Goal: Information Seeking & Learning: Check status

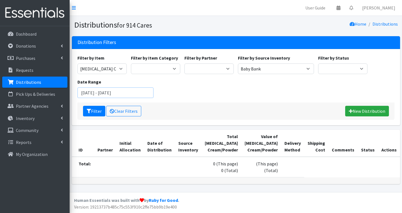
click at [108, 95] on input "September 1, 2025 - September 30, 2025" at bounding box center [115, 92] width 76 height 11
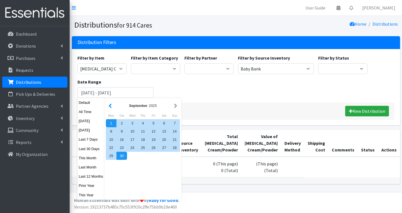
click at [110, 105] on button "button" at bounding box center [110, 105] width 6 height 7
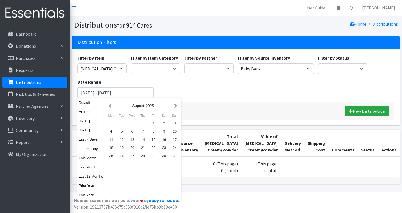
click at [110, 105] on button "button" at bounding box center [110, 105] width 6 height 7
click at [126, 123] on div "1" at bounding box center [121, 123] width 11 height 8
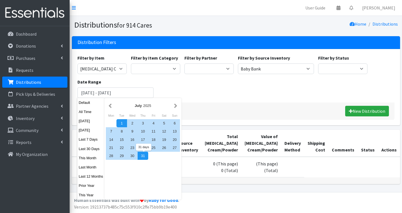
click at [146, 154] on div "31" at bounding box center [143, 156] width 11 height 8
type input "[DATE] - [DATE]"
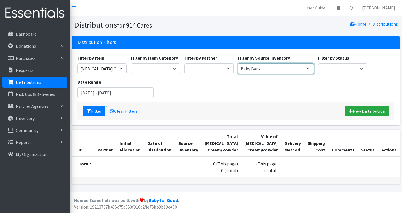
click at [263, 67] on select "Baby Bank Camp Clothing Plus Essentials Bank Westchester Reads" at bounding box center [276, 68] width 76 height 11
select select
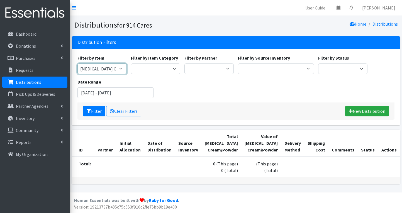
click at [106, 69] on select "11+ Hygiene Kit 2-5 Hygiene Kit 6-10 Hygiene Kit Baby Bank Baby Count Baby Carr…" at bounding box center [101, 68] width 49 height 11
select select "5217"
click at [92, 112] on button "Filter" at bounding box center [94, 111] width 22 height 11
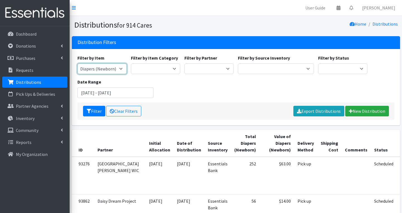
click at [104, 66] on select "11+ Hygiene Kit 2-5 Hygiene Kit 6-10 Hygiene Kit Baby Bank Baby Count Baby Carr…" at bounding box center [101, 68] width 49 height 11
select select "5195"
click at [94, 110] on button "Filter" at bounding box center [94, 111] width 22 height 11
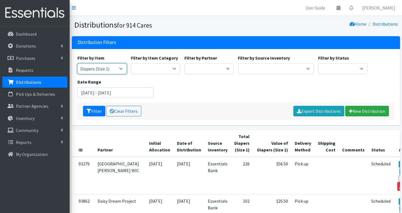
click at [104, 70] on select "11+ Hygiene Kit 2-5 Hygiene Kit 6-10 Hygiene Kit Baby Bank Baby Count Baby Carr…" at bounding box center [101, 68] width 49 height 11
select select "5196"
click at [95, 107] on button "Filter" at bounding box center [94, 111] width 22 height 11
click at [109, 67] on select "11+ Hygiene Kit 2-5 Hygiene Kit 6-10 Hygiene Kit Baby Bank Baby Count Baby Carr…" at bounding box center [101, 68] width 49 height 11
select select "5205"
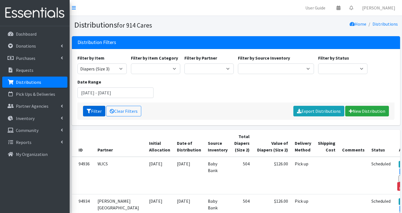
click at [96, 112] on button "Filter" at bounding box center [94, 111] width 22 height 11
click at [111, 67] on select "11+ Hygiene Kit 2-5 Hygiene Kit 6-10 Hygiene Kit Baby Bank Baby Count Baby Carr…" at bounding box center [101, 68] width 49 height 11
select select "5206"
click at [97, 112] on button "Filter" at bounding box center [94, 111] width 22 height 11
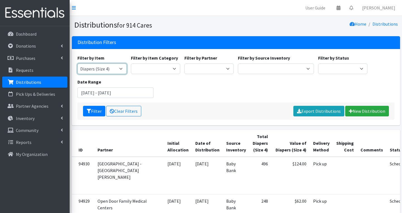
click at [111, 68] on select "11+ Hygiene Kit 2-5 Hygiene Kit 6-10 Hygiene Kit Baby Bank Baby Count Baby Carr…" at bounding box center [101, 68] width 49 height 11
select select "5208"
click at [96, 109] on button "Filter" at bounding box center [94, 111] width 22 height 11
click at [114, 73] on select "11+ Hygiene Kit 2-5 Hygiene Kit 6-10 Hygiene Kit Baby Bank Baby Count Baby Carr…" at bounding box center [101, 68] width 49 height 11
select select "5209"
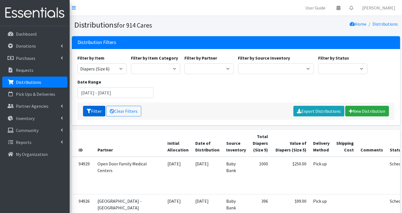
click at [95, 113] on button "Filter" at bounding box center [94, 111] width 22 height 11
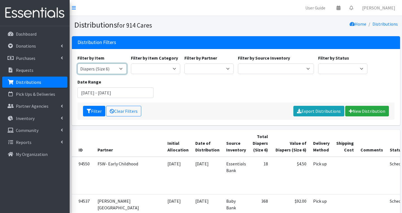
click at [106, 70] on select "11+ Hygiene Kit 2-5 Hygiene Kit 6-10 Hygiene Kit Baby Bank Baby Count Baby Carr…" at bounding box center [101, 68] width 49 height 11
select select "5204"
click at [93, 109] on button "Filter" at bounding box center [94, 111] width 22 height 11
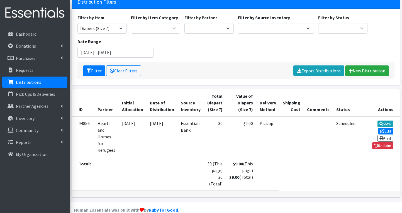
scroll to position [39, 0]
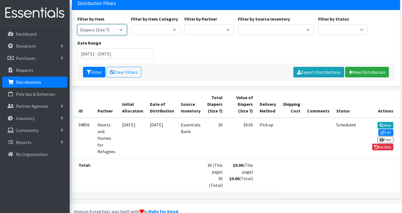
click at [110, 26] on select "11+ Hygiene Kit 2-5 Hygiene Kit 6-10 Hygiene Kit Baby Bank Baby Count Baby Carr…" at bounding box center [101, 30] width 49 height 11
select select "5214"
click at [92, 73] on button "Filter" at bounding box center [94, 72] width 22 height 11
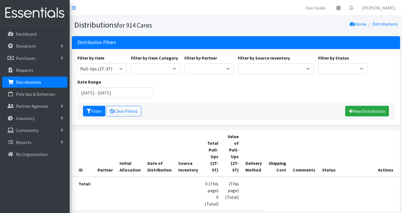
scroll to position [36, 0]
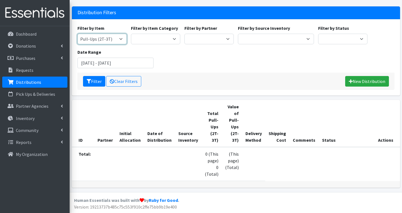
click at [117, 34] on select "11+ Hygiene Kit 2-5 Hygiene Kit 6-10 Hygiene Kit Baby Bank Baby Count Baby Carr…" at bounding box center [101, 39] width 49 height 11
select select "5216"
click at [90, 77] on button "Filter" at bounding box center [94, 81] width 22 height 11
click at [113, 34] on select "11+ Hygiene Kit 2-5 Hygiene Kit 6-10 Hygiene Kit Baby Bank Baby Count Baby Carr…" at bounding box center [101, 39] width 49 height 11
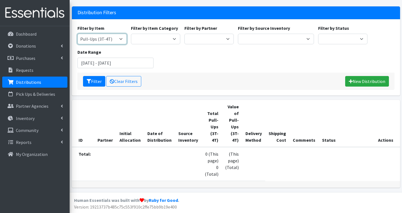
select select "5221"
click at [94, 76] on button "Filter" at bounding box center [94, 81] width 22 height 11
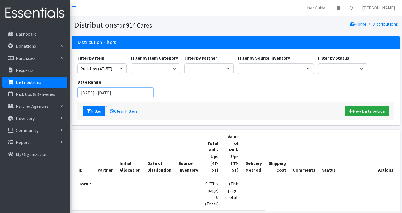
click at [100, 93] on input "[DATE] - [DATE]" at bounding box center [115, 92] width 76 height 11
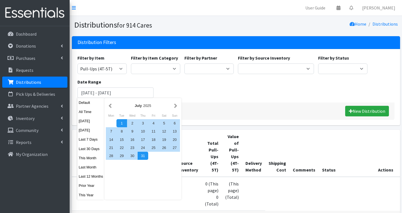
click at [173, 106] on div "July 2025" at bounding box center [143, 105] width 60 height 5
click at [177, 106] on button "button" at bounding box center [176, 105] width 6 height 7
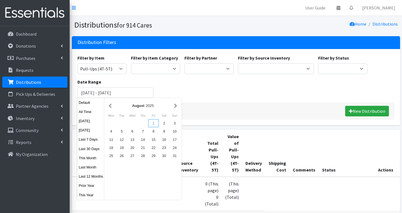
click at [155, 120] on div "1" at bounding box center [153, 123] width 11 height 8
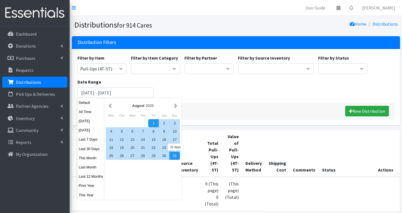
click at [177, 156] on div "31" at bounding box center [174, 156] width 11 height 8
type input "[DATE] - [DATE]"
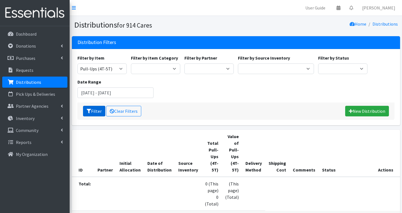
click at [99, 110] on button "Filter" at bounding box center [94, 111] width 22 height 11
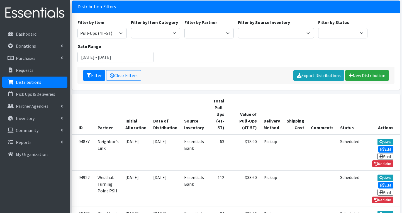
scroll to position [19, 0]
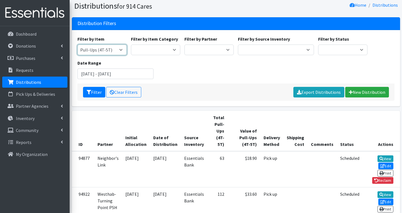
click at [108, 49] on select "11+ Hygiene Kit 2-5 Hygiene Kit 6-10 Hygiene Kit Baby Bank Baby Count Baby Carr…" at bounding box center [101, 50] width 49 height 11
select select "5216"
click at [91, 89] on button "Filter" at bounding box center [94, 92] width 22 height 11
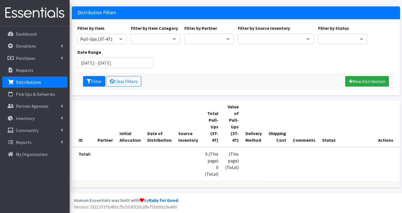
scroll to position [36, 0]
click at [98, 34] on select "11+ Hygiene Kit 2-5 Hygiene Kit 6-10 Hygiene Kit Baby Bank Baby Count Baby Carr…" at bounding box center [101, 39] width 49 height 11
select select "5214"
click at [98, 76] on button "Filter" at bounding box center [94, 81] width 22 height 11
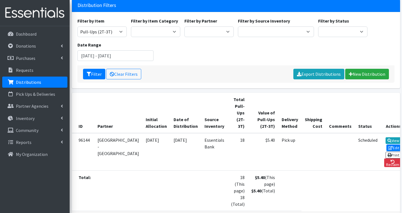
scroll to position [37, 0]
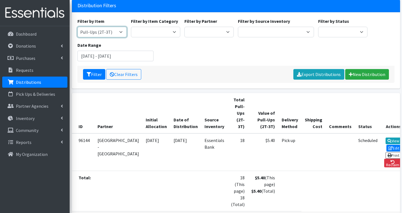
click at [101, 33] on select "11+ Hygiene Kit 2-5 Hygiene Kit 6-10 Hygiene Kit Baby Bank Baby Count Baby Carr…" at bounding box center [101, 32] width 49 height 11
select select "5204"
click at [95, 74] on button "Filter" at bounding box center [94, 74] width 22 height 11
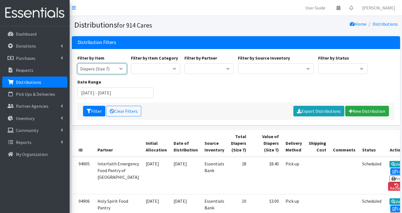
click at [109, 68] on select "11+ Hygiene Kit 2-5 Hygiene Kit 6-10 Hygiene Kit Baby Bank Baby Count Baby Carr…" at bounding box center [101, 68] width 49 height 11
select select "5209"
click at [93, 111] on button "Filter" at bounding box center [94, 111] width 22 height 11
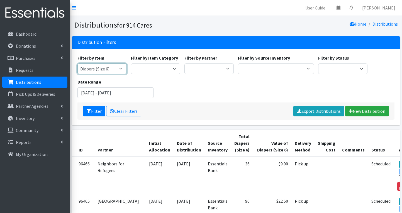
click at [111, 71] on select "11+ Hygiene Kit 2-5 Hygiene Kit 6-10 Hygiene Kit Baby Bank Baby Count Baby Carr…" at bounding box center [101, 68] width 49 height 11
select select "5208"
click at [97, 110] on button "Filter" at bounding box center [94, 111] width 22 height 11
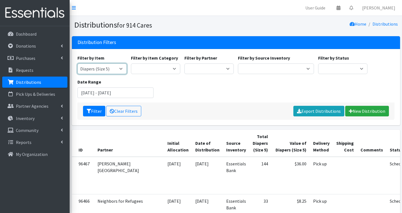
click at [105, 66] on select "11+ Hygiene Kit 2-5 Hygiene Kit 6-10 Hygiene Kit Baby Bank Baby Count Baby Carr…" at bounding box center [101, 68] width 49 height 11
select select "5206"
click at [96, 109] on button "Filter" at bounding box center [94, 111] width 22 height 11
click at [112, 72] on select "11+ Hygiene Kit 2-5 Hygiene Kit 6-10 Hygiene Kit Baby Bank Baby Count Baby Carr…" at bounding box center [101, 68] width 49 height 11
select select "5205"
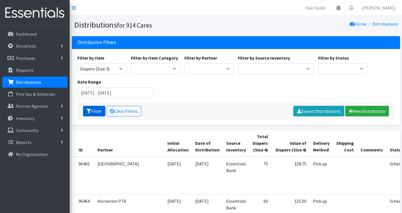
click at [93, 111] on button "Filter" at bounding box center [94, 111] width 22 height 11
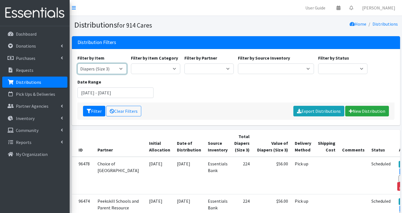
click at [100, 71] on select "11+ Hygiene Kit 2-5 Hygiene Kit 6-10 Hygiene Kit Baby Bank Baby Count Baby Carr…" at bounding box center [101, 68] width 49 height 11
select select "5196"
click at [92, 112] on button "Filter" at bounding box center [94, 111] width 22 height 11
click at [101, 73] on select "11+ Hygiene Kit 2-5 Hygiene Kit 6-10 Hygiene Kit Baby Bank Baby Count Baby Carr…" at bounding box center [101, 68] width 49 height 11
select select "5195"
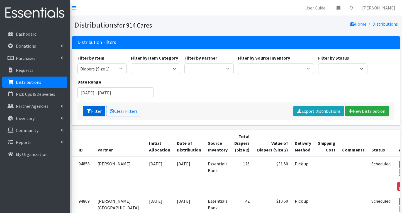
click at [93, 110] on button "Filter" at bounding box center [94, 111] width 22 height 11
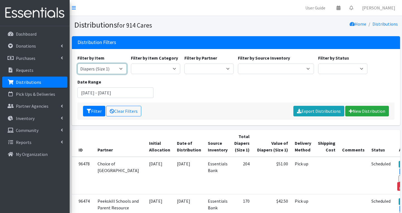
click at [116, 66] on select "11+ Hygiene Kit 2-5 Hygiene Kit 6-10 Hygiene Kit Baby Bank Baby Count Baby Carr…" at bounding box center [101, 68] width 49 height 11
select select "5217"
click at [101, 112] on button "Filter" at bounding box center [94, 111] width 22 height 11
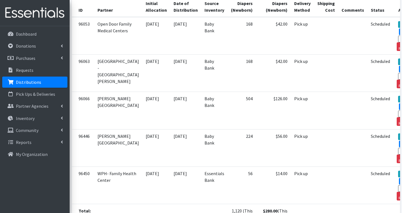
scroll to position [192, 0]
